Goal: Find specific page/section: Find specific page/section

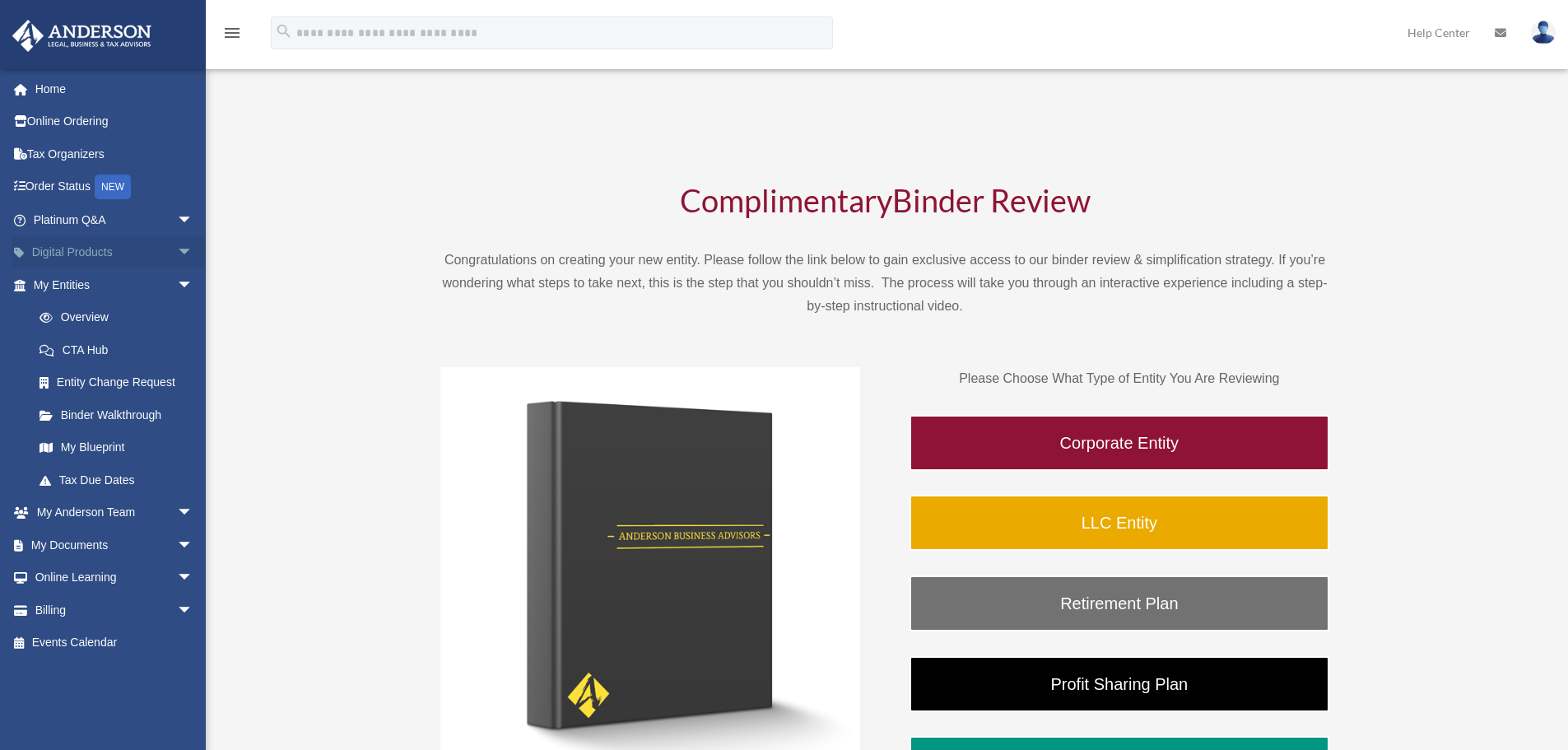
click at [178, 252] on span "arrow_drop_down" at bounding box center [193, 252] width 33 height 34
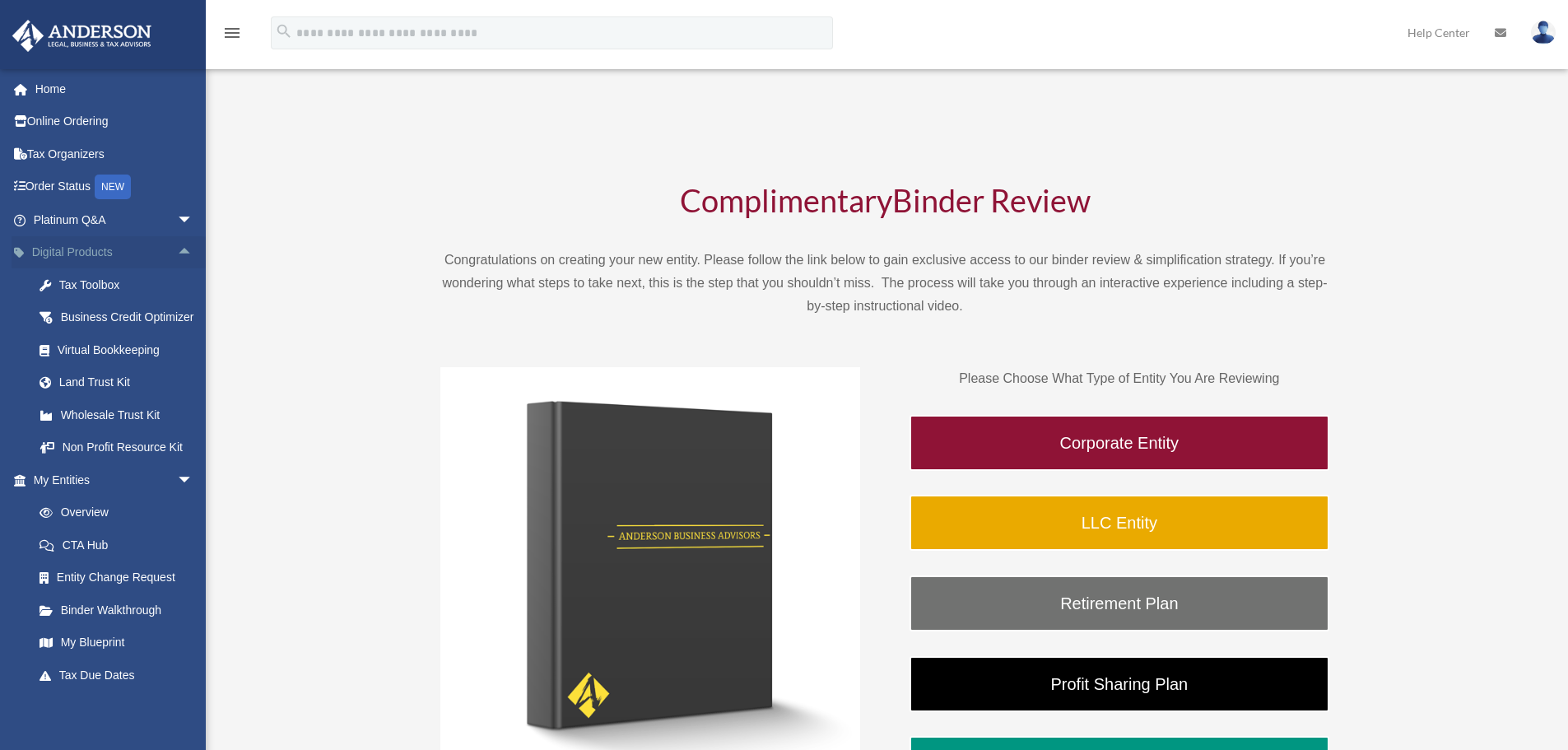
click at [124, 252] on link "Digital Products arrow_drop_up" at bounding box center [115, 252] width 206 height 33
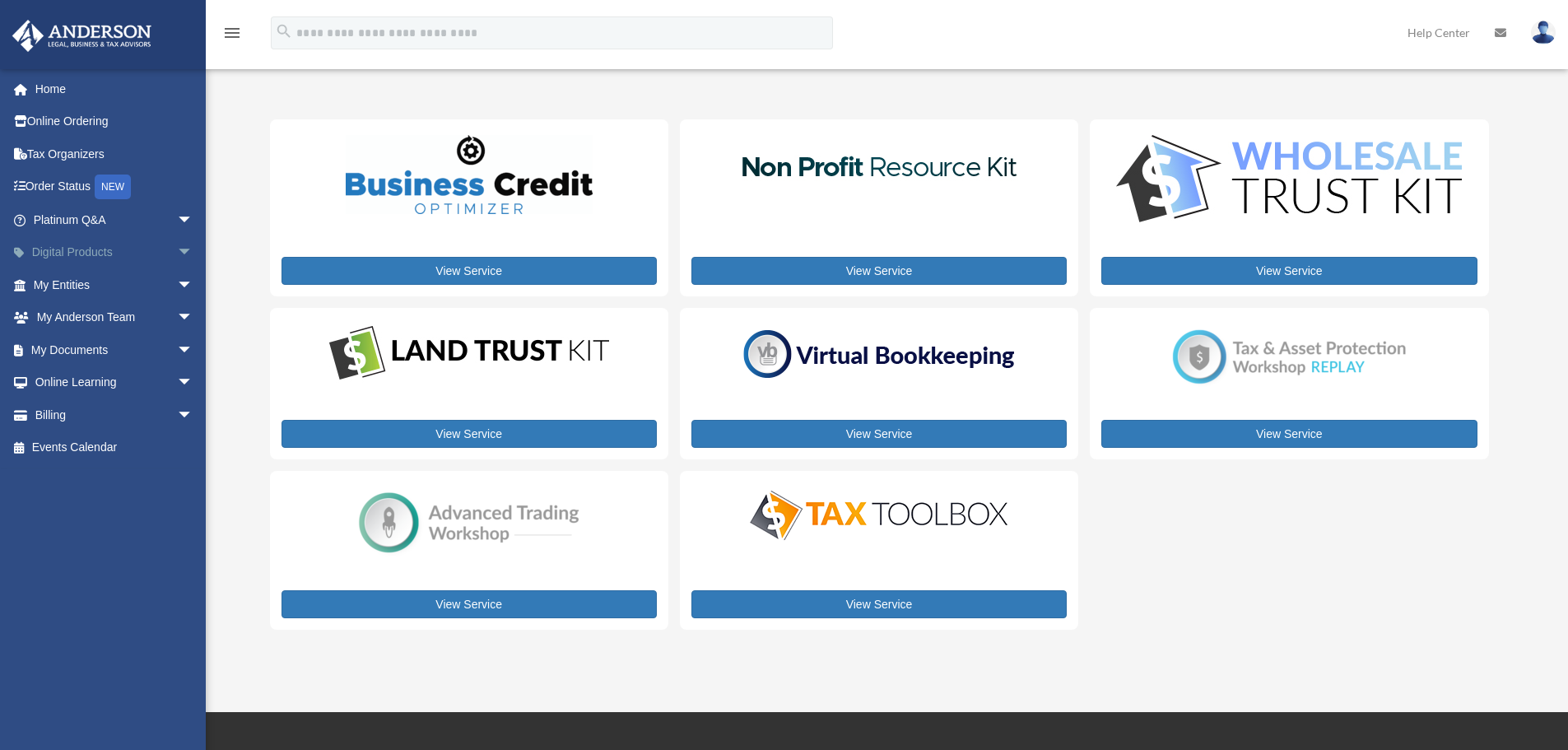
click at [177, 251] on span "arrow_drop_down" at bounding box center [193, 252] width 33 height 34
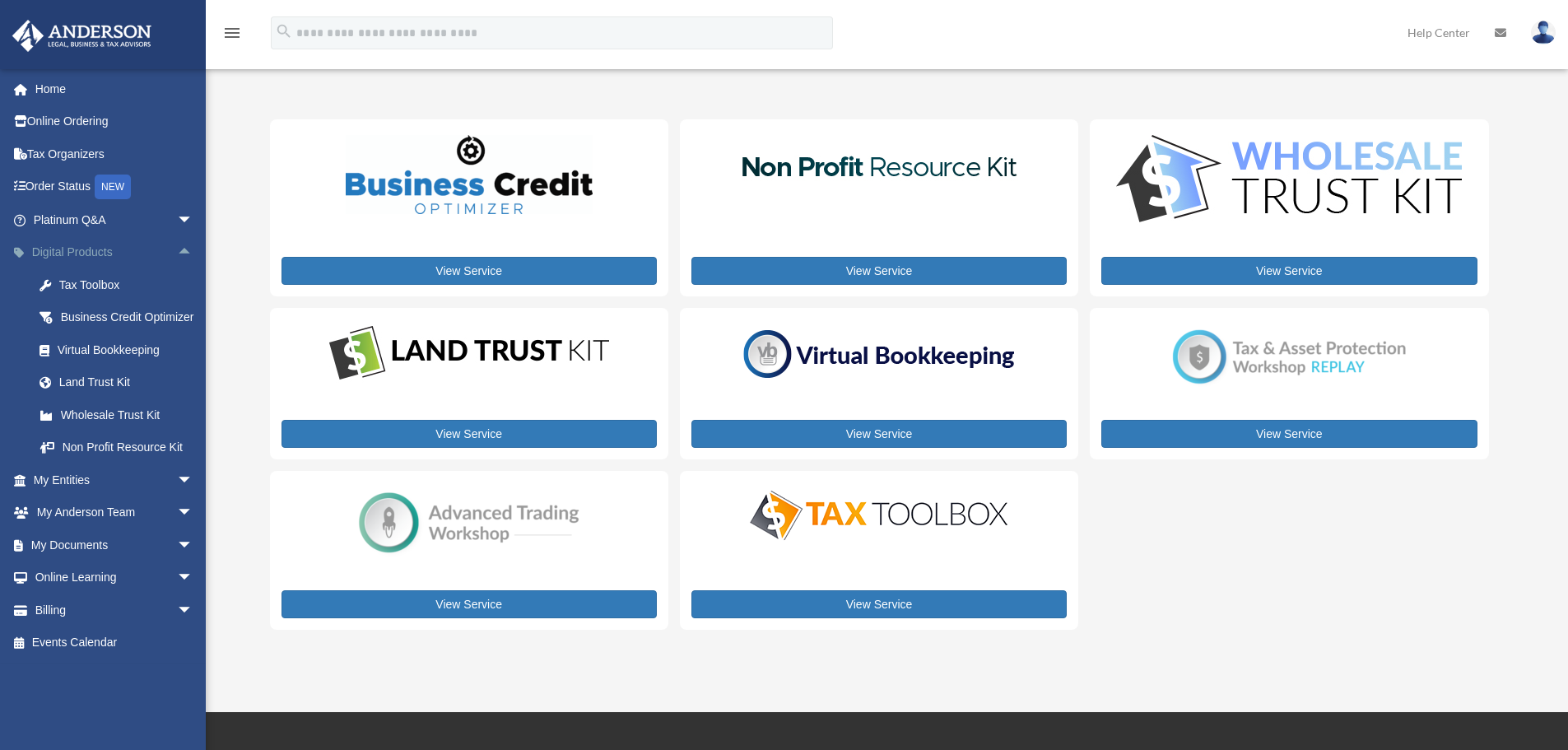
click at [177, 258] on span "arrow_drop_up" at bounding box center [193, 252] width 33 height 34
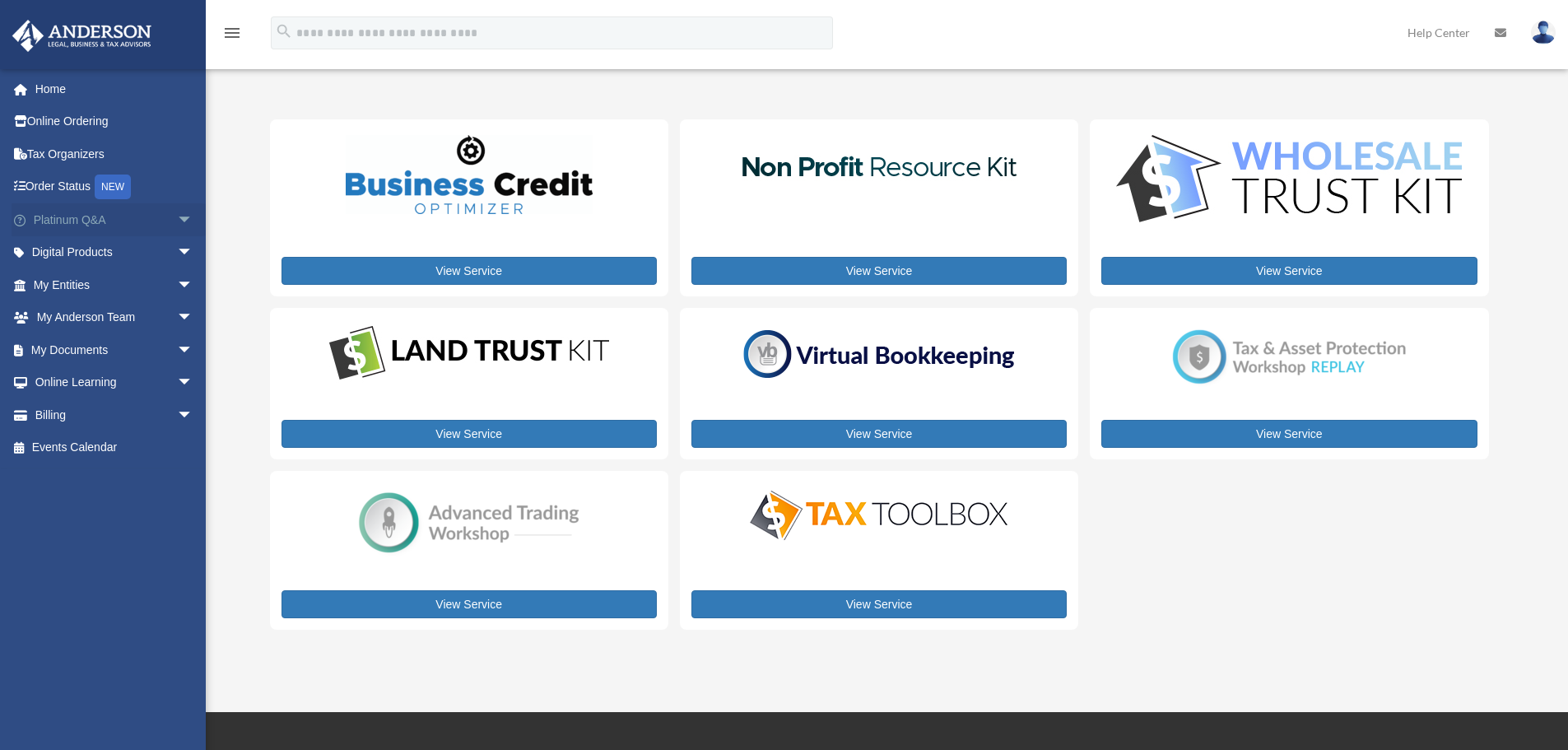
click at [177, 223] on span "arrow_drop_down" at bounding box center [193, 220] width 33 height 34
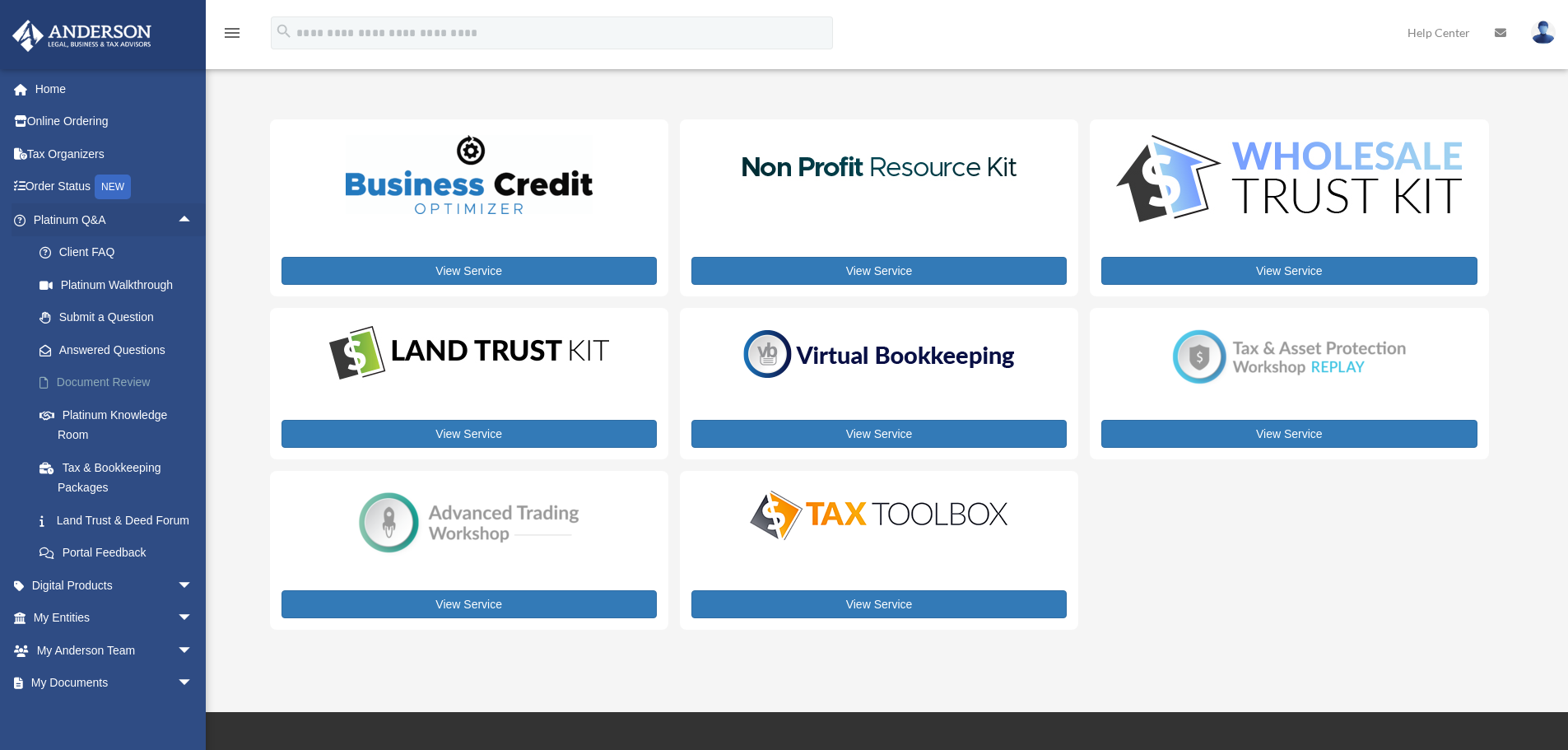
click at [137, 379] on link "Document Review" at bounding box center [121, 383] width 195 height 33
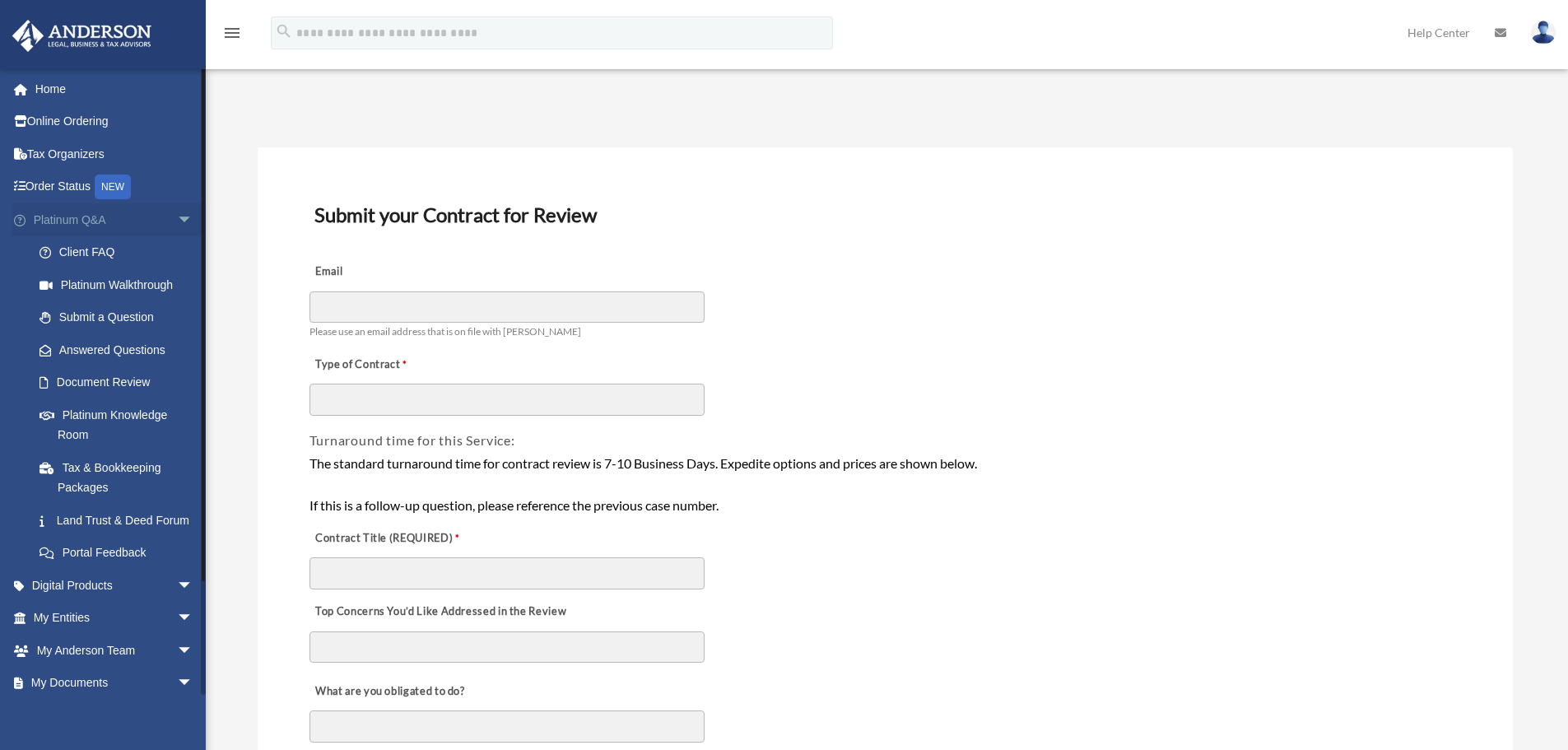
click at [183, 212] on span "arrow_drop_down" at bounding box center [193, 220] width 33 height 34
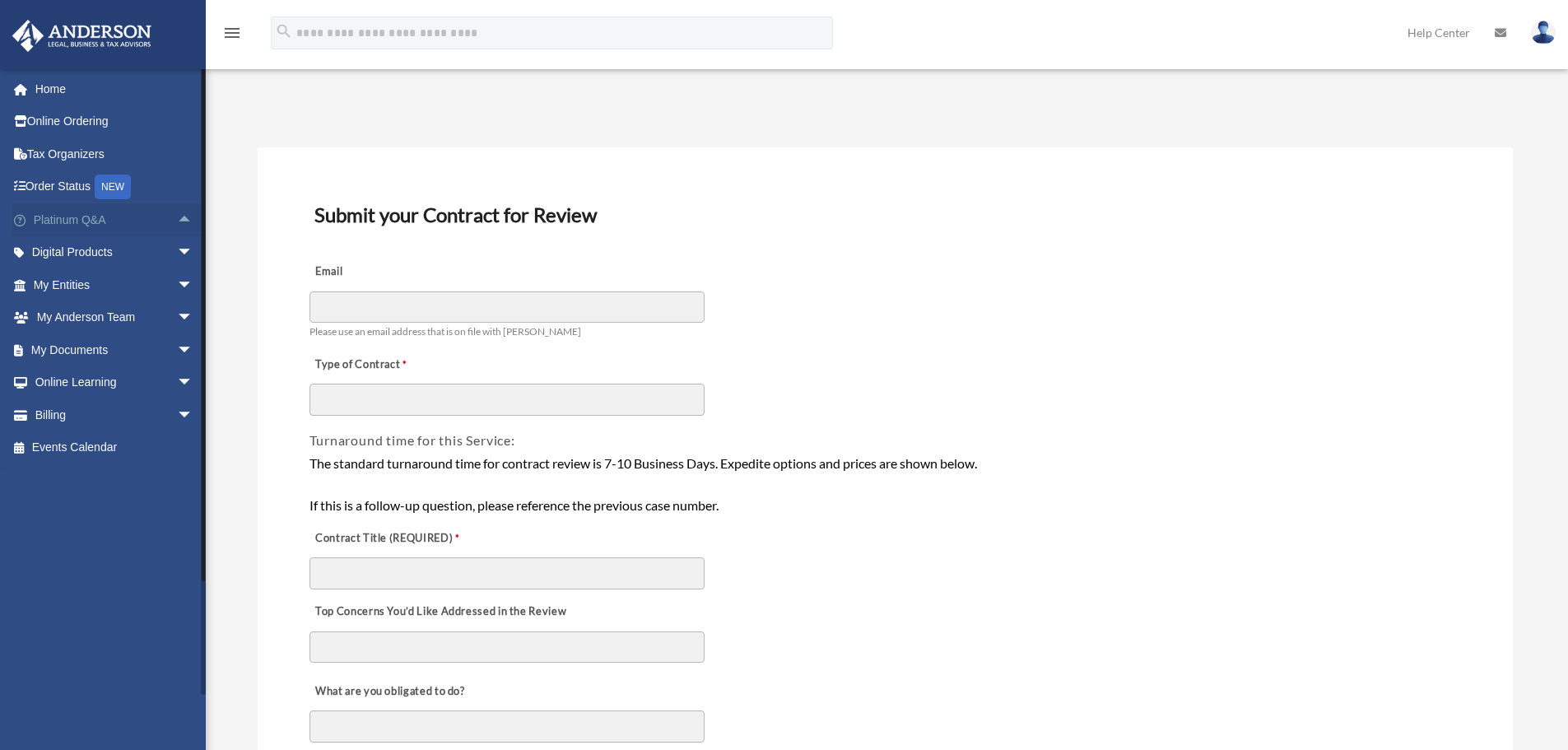
click at [181, 216] on span "arrow_drop_up" at bounding box center [193, 220] width 33 height 34
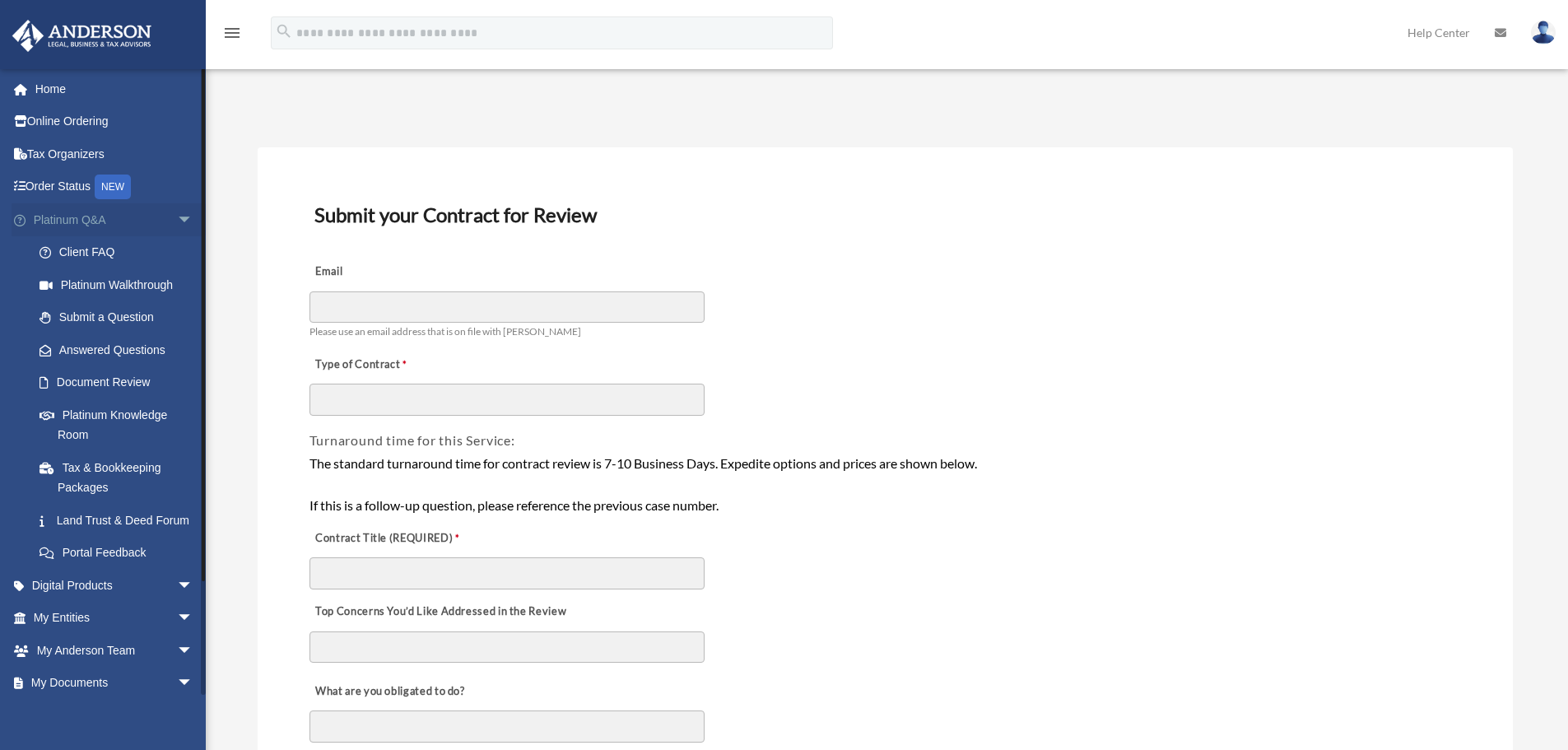
click at [177, 220] on span "arrow_drop_down" at bounding box center [193, 220] width 33 height 34
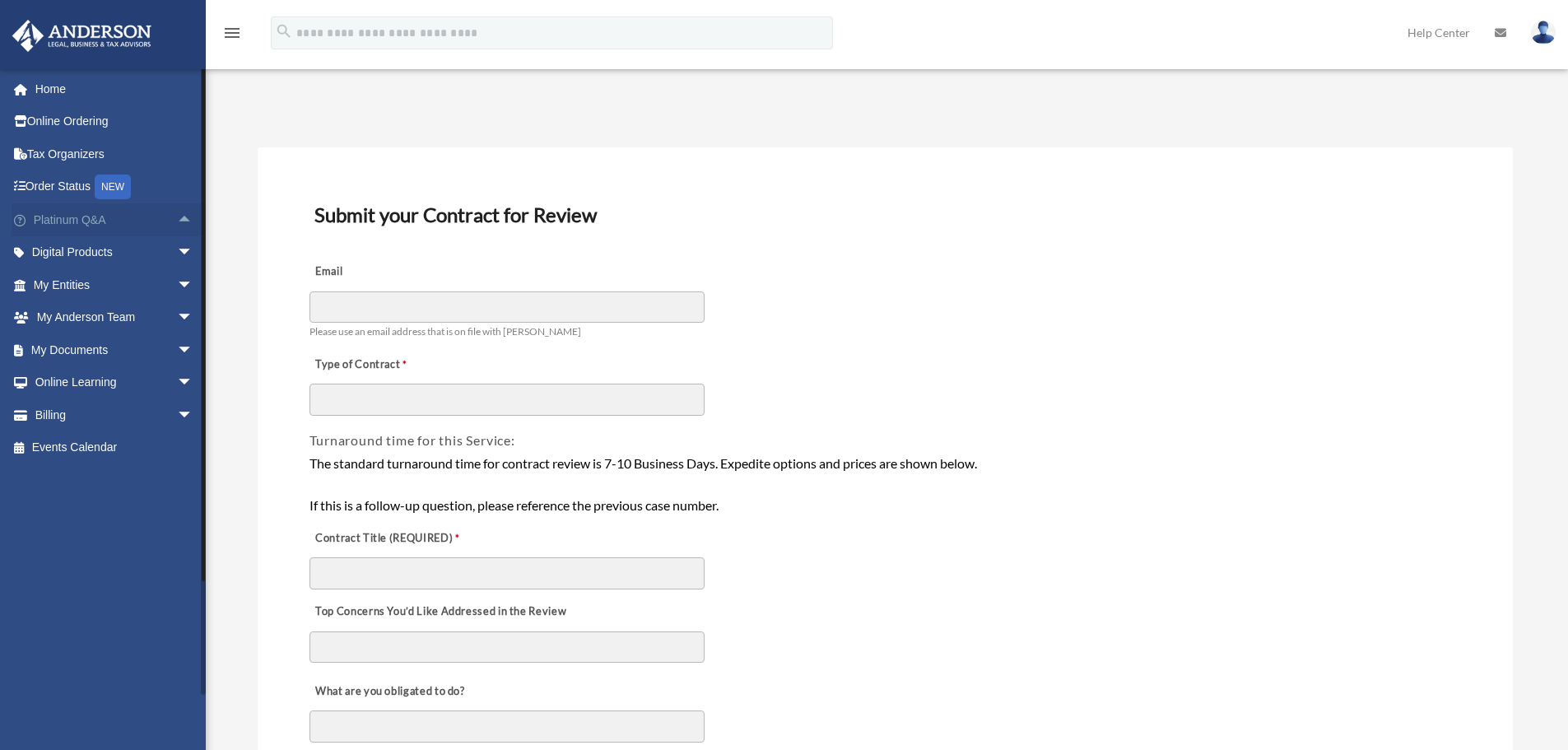
click at [177, 219] on span "arrow_drop_up" at bounding box center [193, 220] width 33 height 34
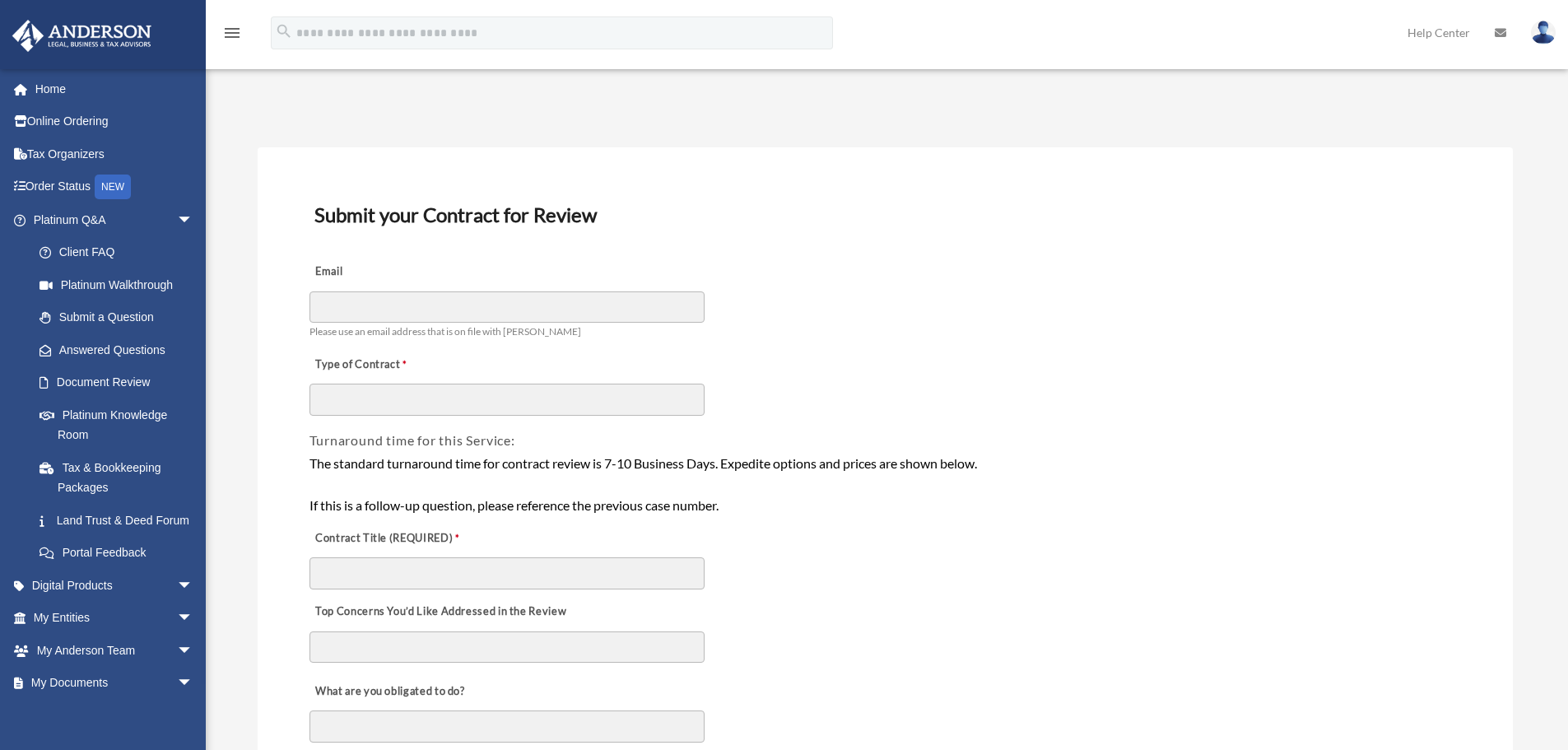
drag, startPoint x: 170, startPoint y: 223, endPoint x: 484, endPoint y: 286, distance: 320.3
click at [484, 286] on div "Email Please use an email address that is on file with [PERSON_NAME]" at bounding box center [885, 298] width 1155 height 92
click at [177, 603] on span "arrow_drop_down" at bounding box center [193, 585] width 33 height 34
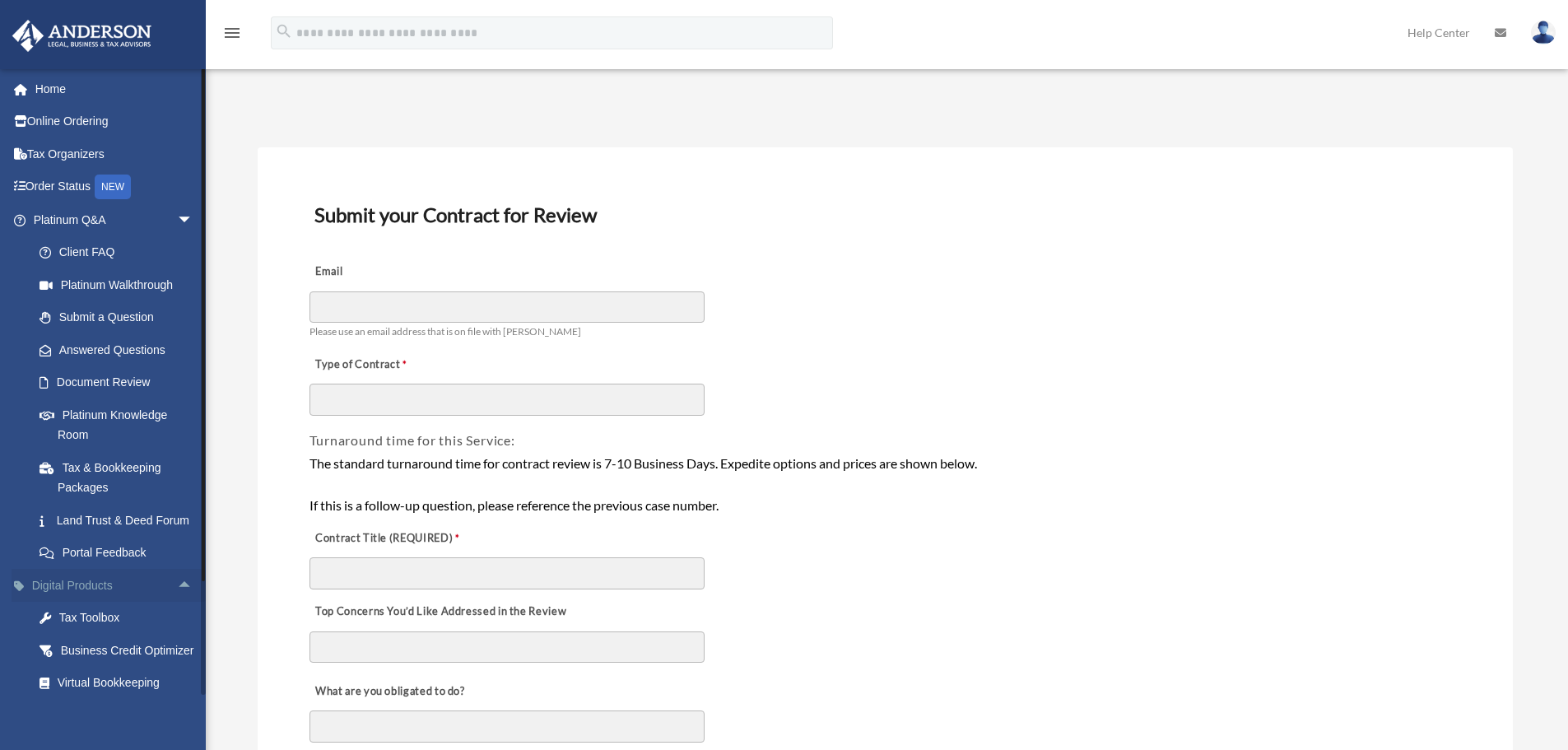
click at [177, 603] on span "arrow_drop_up" at bounding box center [193, 585] width 33 height 34
